Goal: Transaction & Acquisition: Purchase product/service

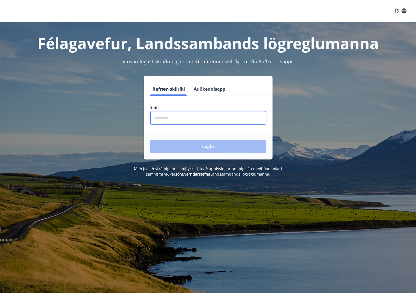
click at [177, 115] on input "phone" at bounding box center [208, 117] width 116 height 13
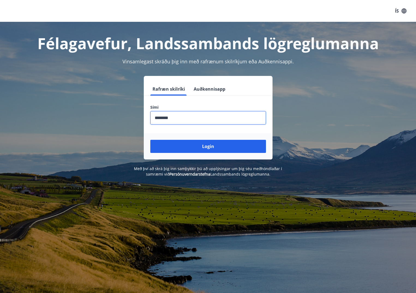
type input "********"
click at [150, 140] on button "Login" at bounding box center [208, 146] width 116 height 13
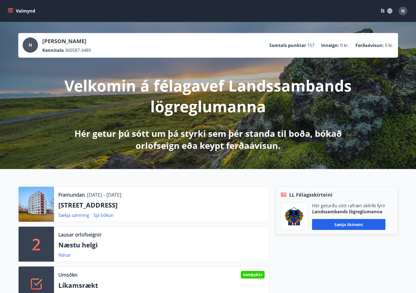
click at [11, 8] on button "Valmynd" at bounding box center [22, 11] width 31 height 10
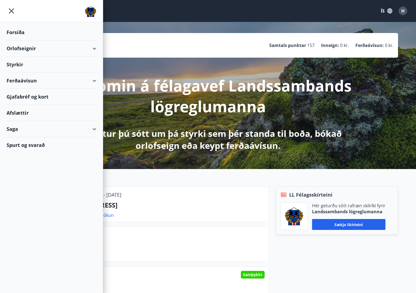
click at [19, 97] on div "Gjafabréf og kort" at bounding box center [52, 97] width 90 height 16
click at [22, 82] on div "Ferðaávísun" at bounding box center [52, 81] width 90 height 16
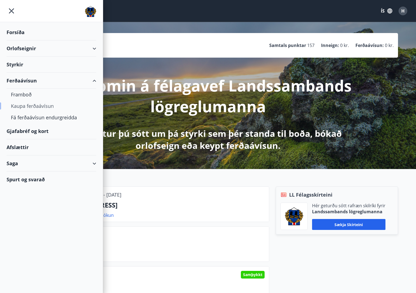
click at [32, 105] on div "Kaupa ferðaávísun" at bounding box center [51, 105] width 81 height 11
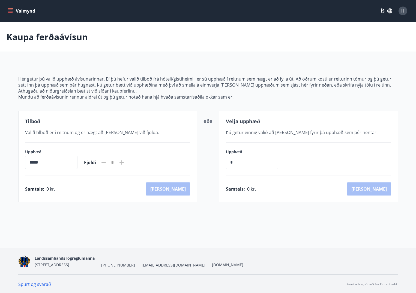
scroll to position [1, 0]
